Goal: Task Accomplishment & Management: Manage account settings

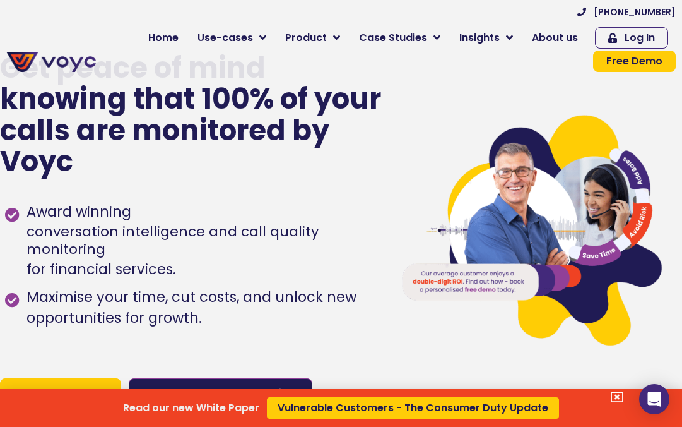
click at [653, 33] on div "Read our new White Paper Vulnerable Customers - The Consumer Duty Update" at bounding box center [341, 213] width 682 height 427
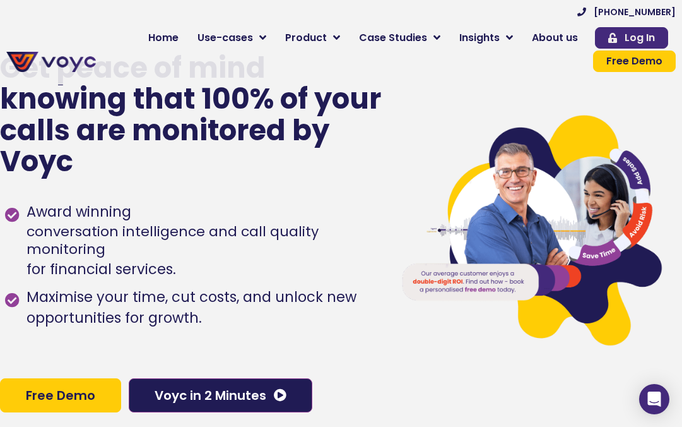
click at [628, 33] on span "Log In" at bounding box center [631, 38] width 47 height 10
click at [653, 35] on span "Log In" at bounding box center [640, 38] width 30 height 10
